Goal: Find specific page/section: Find specific page/section

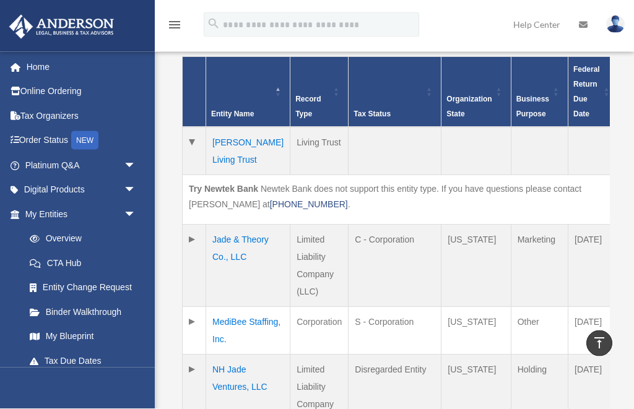
scroll to position [311, 0]
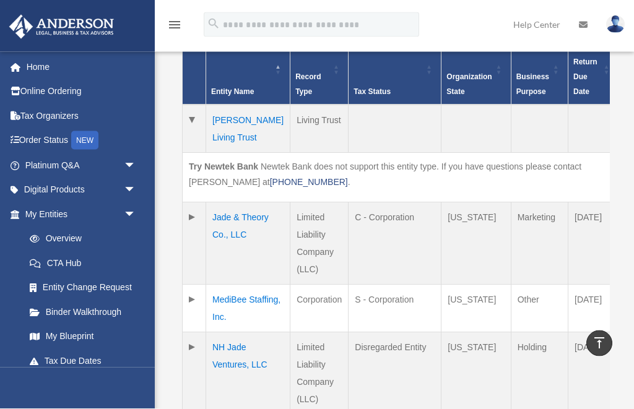
click at [237, 121] on td "Hoang-Nguyen Living Trust" at bounding box center [248, 129] width 84 height 48
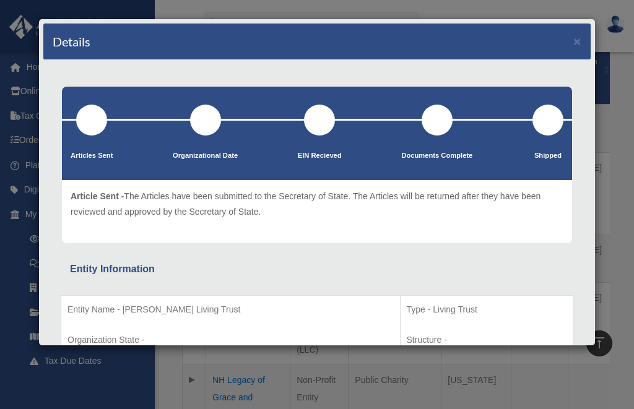
scroll to position [0, 0]
click at [575, 45] on button "×" at bounding box center [577, 41] width 8 height 13
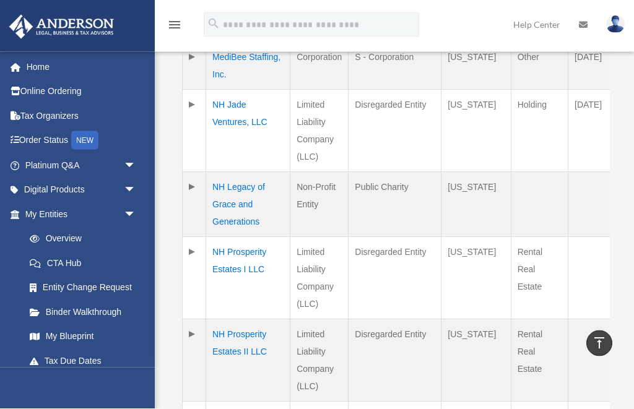
click at [246, 219] on td "NH Legacy of Grace and Generations" at bounding box center [248, 205] width 84 height 65
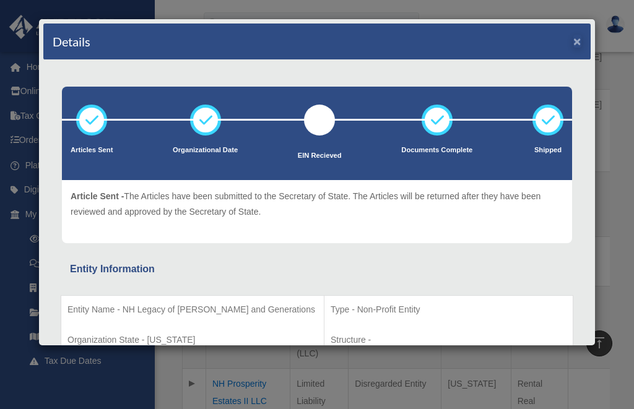
click at [578, 45] on button "×" at bounding box center [577, 41] width 8 height 13
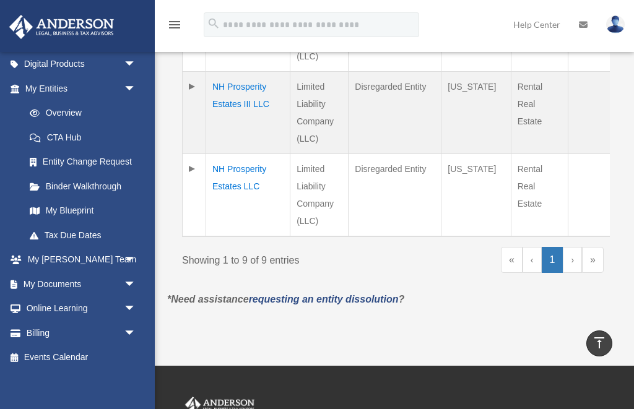
scroll to position [125, 0]
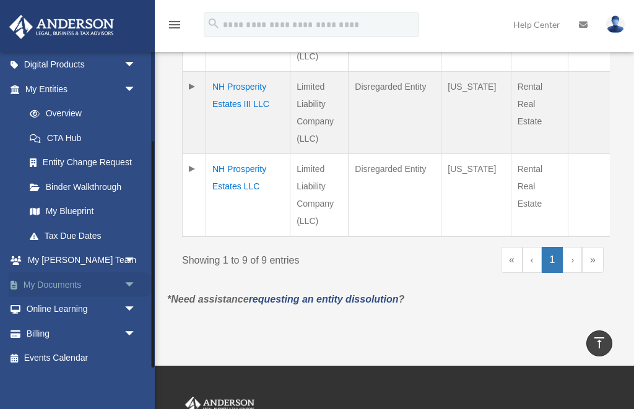
click at [132, 277] on span "arrow_drop_down" at bounding box center [136, 284] width 25 height 25
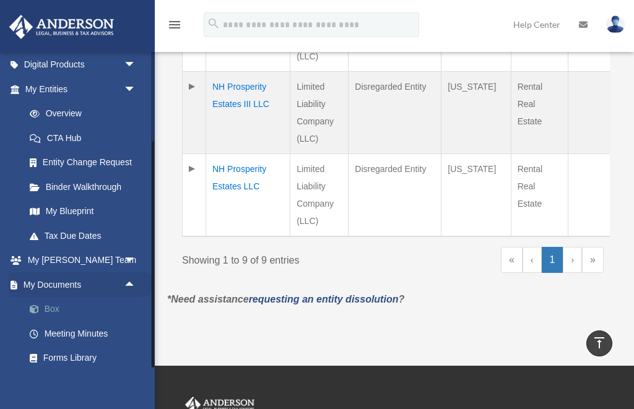
click at [117, 304] on link "Box" at bounding box center [85, 309] width 137 height 25
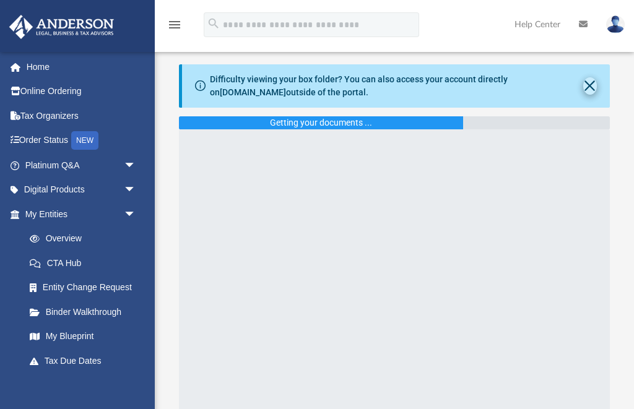
click at [591, 86] on button "Close" at bounding box center [590, 85] width 14 height 17
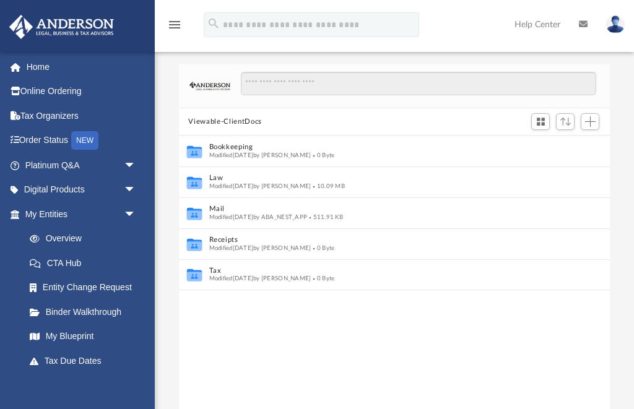
scroll to position [282, 431]
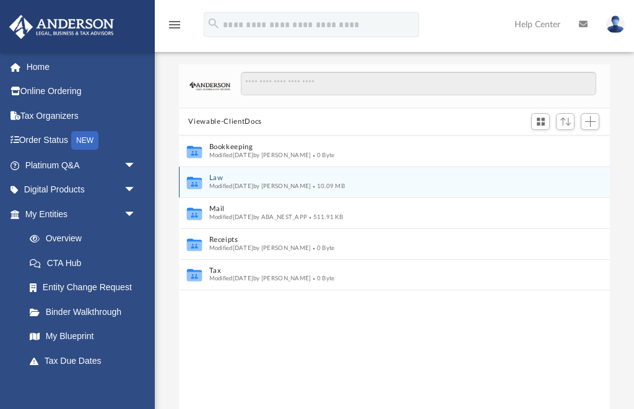
click at [366, 180] on button "Law" at bounding box center [386, 179] width 355 height 8
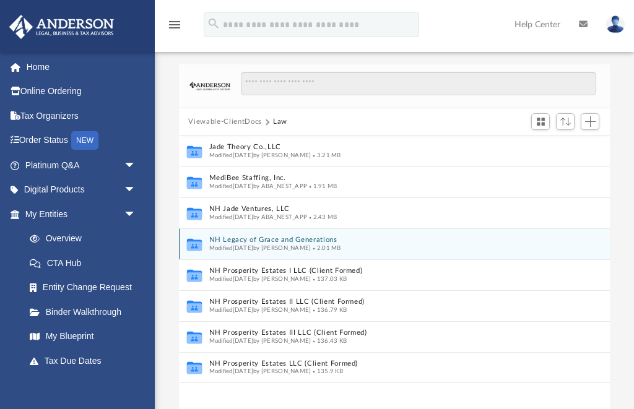
click at [378, 243] on button "NH Legacy of Grace and Generations" at bounding box center [386, 241] width 355 height 8
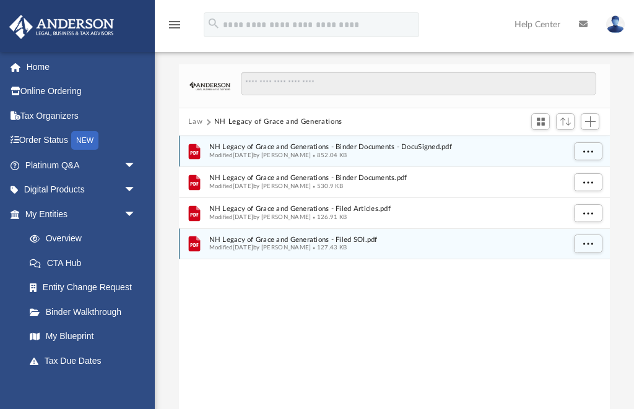
click at [487, 147] on span "NH Legacy of Grace and Generations - Binder Documents - DocuSigned.pdf" at bounding box center [386, 148] width 355 height 8
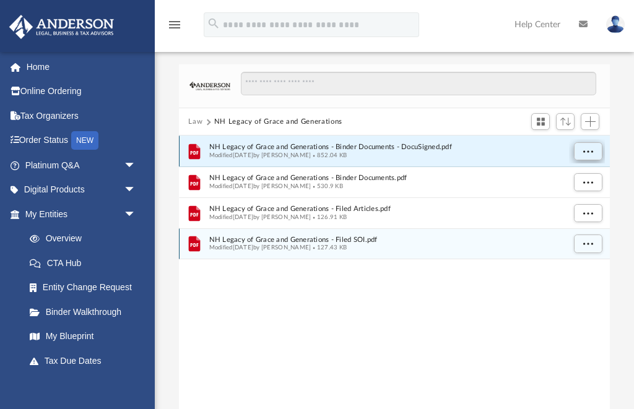
click at [595, 152] on button "More options" at bounding box center [587, 151] width 28 height 19
click at [577, 180] on li "Preview" at bounding box center [577, 176] width 36 height 13
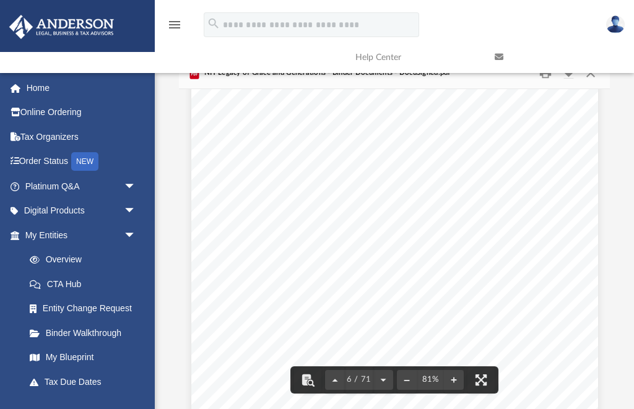
scroll to position [2810, 0]
